Goal: Task Accomplishment & Management: Use online tool/utility

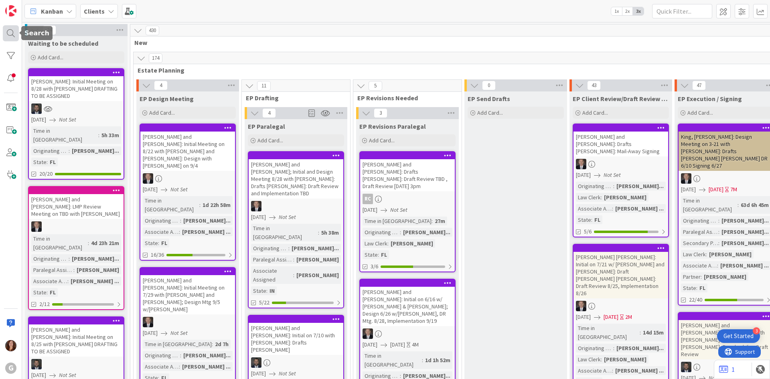
click at [9, 35] on div at bounding box center [11, 33] width 16 height 16
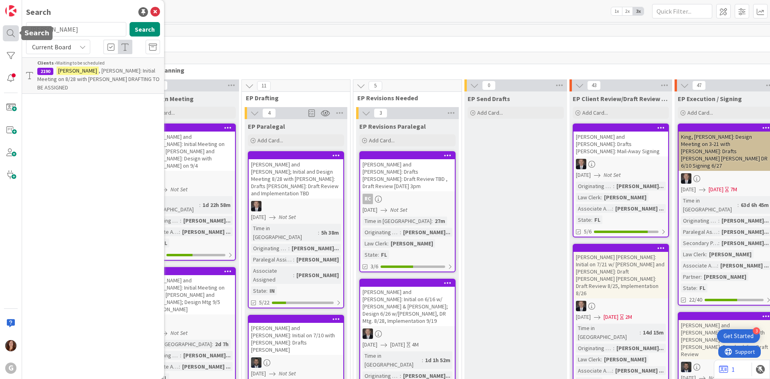
drag, startPoint x: 67, startPoint y: 35, endPoint x: 14, endPoint y: 33, distance: 53.0
click at [14, 33] on div "G Search [PERSON_NAME] Search Current Board Clients › Waiting to be scheduled 2…" at bounding box center [11, 189] width 22 height 379
type input "birger"
click at [107, 75] on p "[PERSON_NAME] and [PERSON_NAME]: Initial 6/9 w/ [PERSON_NAME]: Design 7/14, DR …" at bounding box center [98, 84] width 123 height 34
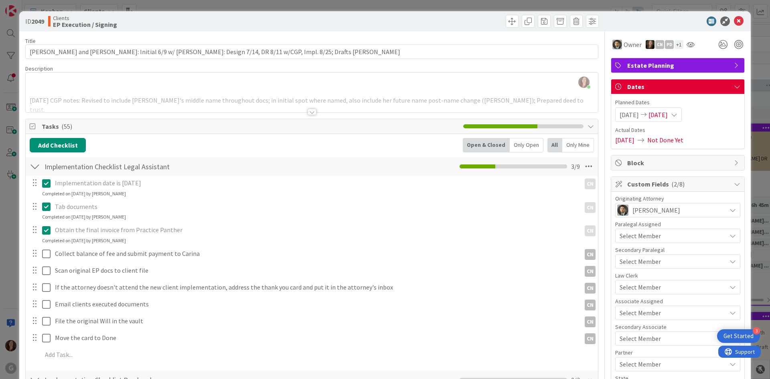
click at [307, 79] on div "[PERSON_NAME] just joined [DATE] CGP notes: Revised to include [PERSON_NAME]'s …" at bounding box center [312, 93] width 572 height 40
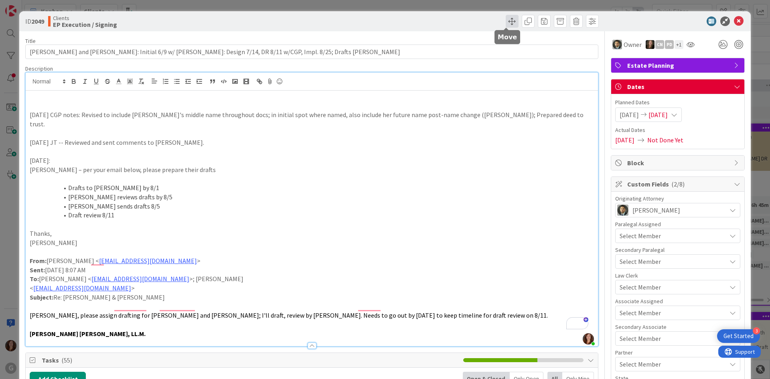
click at [510, 20] on span at bounding box center [512, 21] width 13 height 13
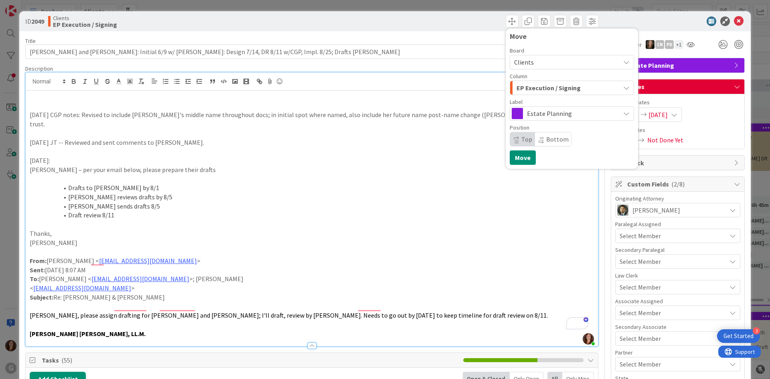
click at [527, 90] on span "EP Execution / Signing" at bounding box center [549, 88] width 64 height 10
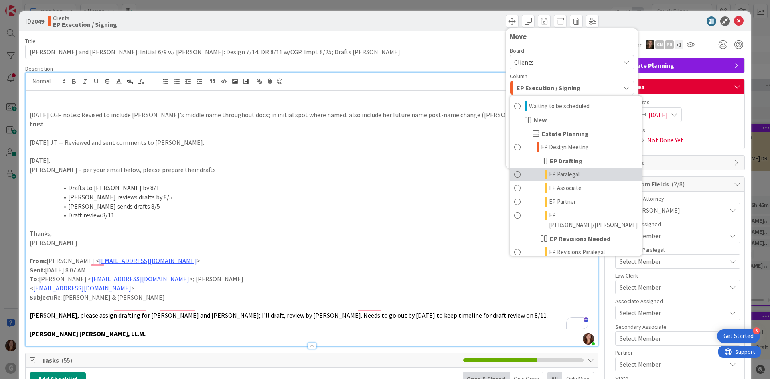
scroll to position [120, 0]
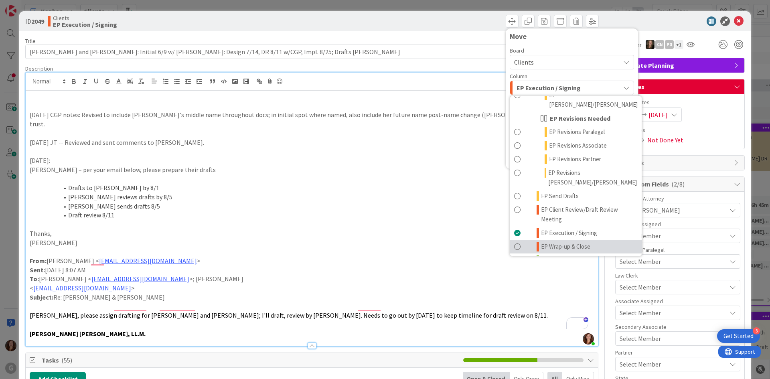
click at [549, 240] on link "EP Wrap-up & Close" at bounding box center [576, 247] width 132 height 14
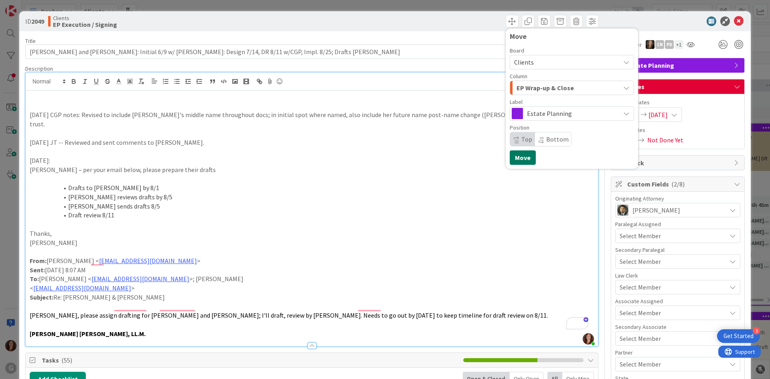
click at [516, 162] on button "Move" at bounding box center [523, 157] width 26 height 14
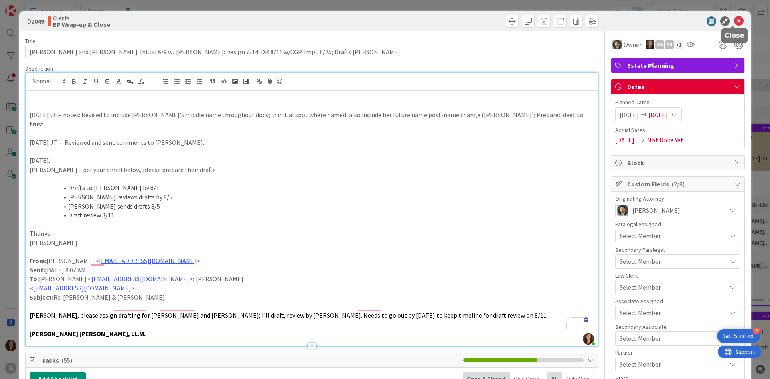
click at [737, 22] on icon at bounding box center [739, 21] width 10 height 10
